Goal: Transaction & Acquisition: Subscribe to service/newsletter

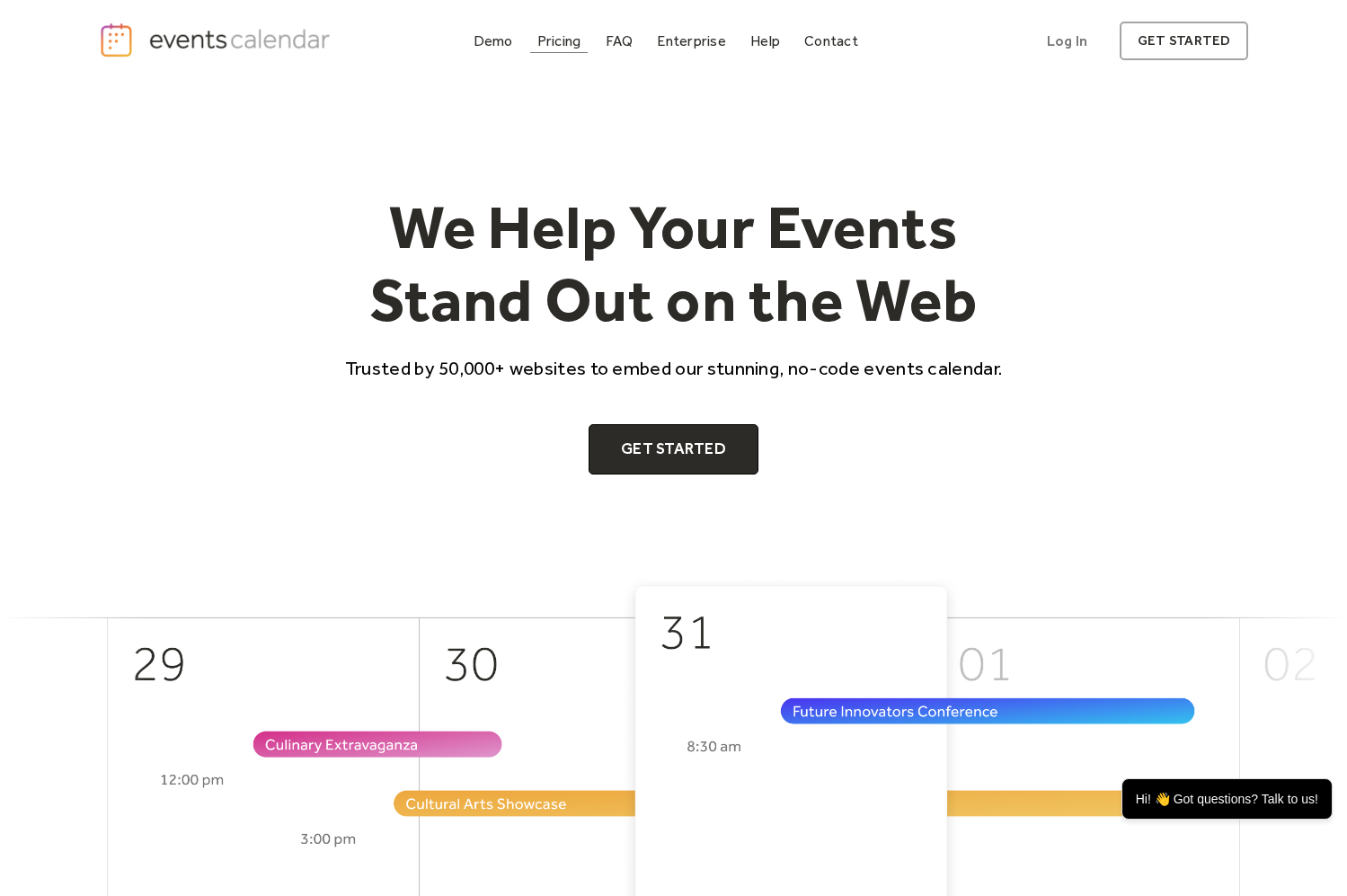
click at [559, 38] on div "Pricing" at bounding box center [559, 41] width 44 height 10
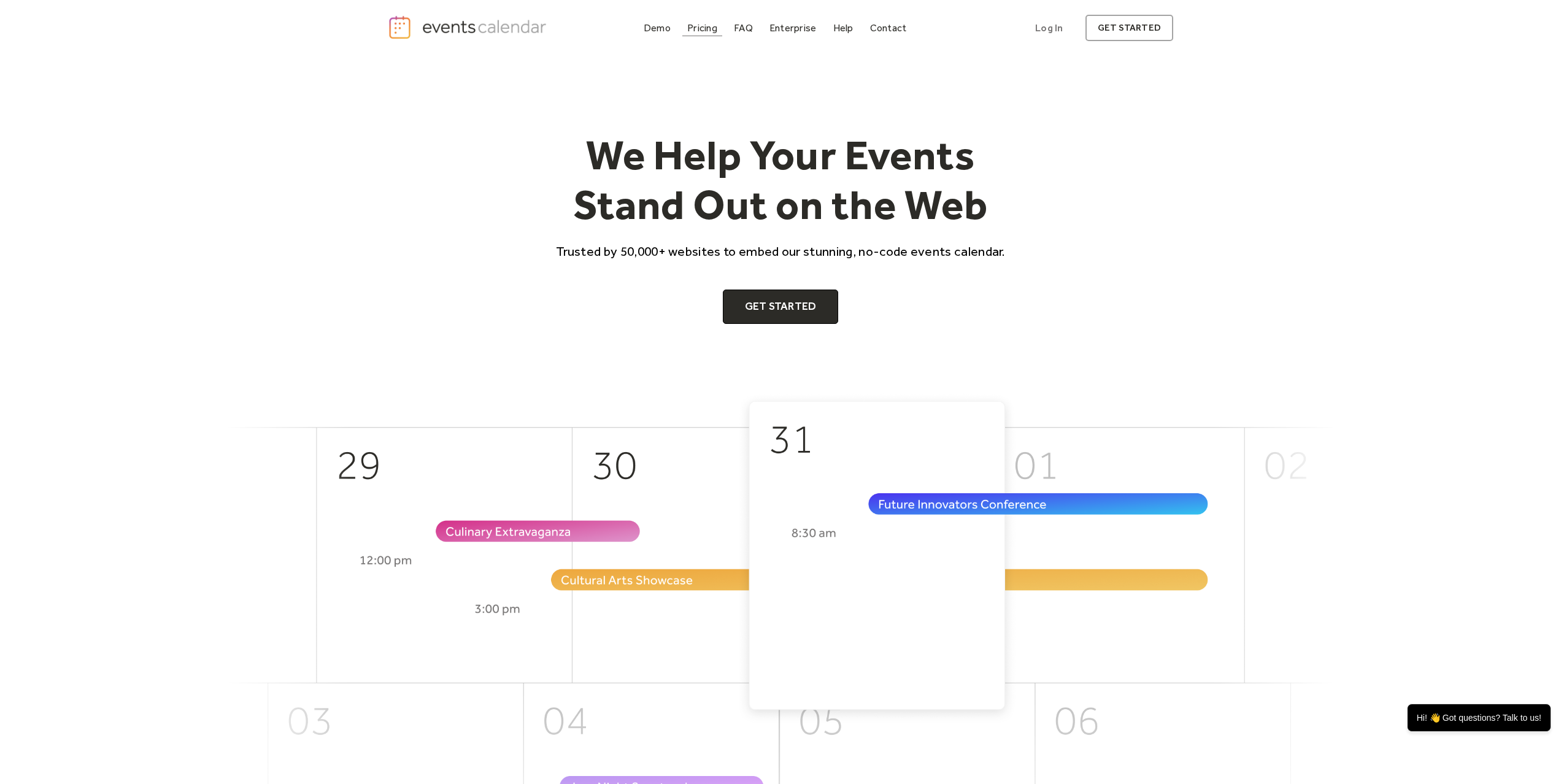
click at [708, 27] on div "Pricing" at bounding box center [702, 28] width 30 height 7
